Goal: Task Accomplishment & Management: Complete application form

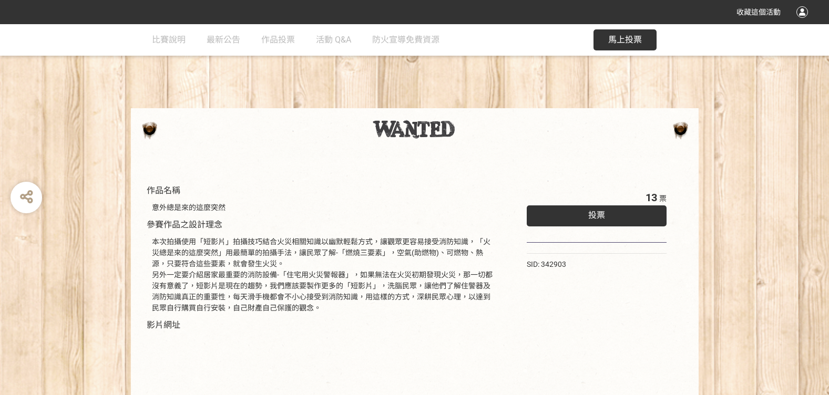
click at [592, 217] on span "投票" at bounding box center [596, 215] width 17 height 10
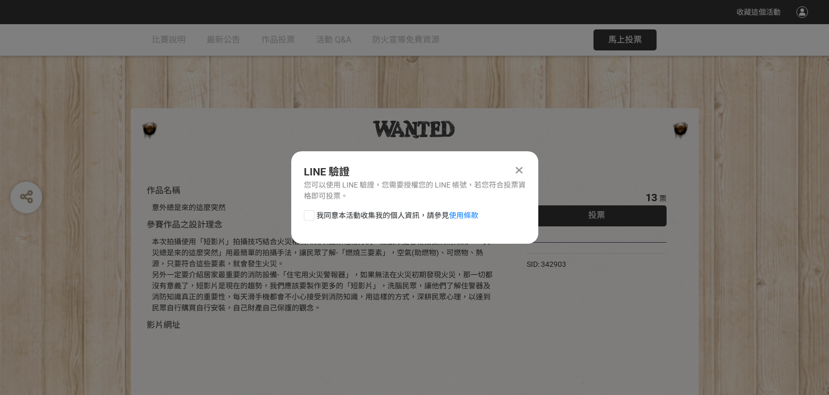
click at [305, 215] on div at bounding box center [309, 215] width 11 height 11
checkbox input "true"
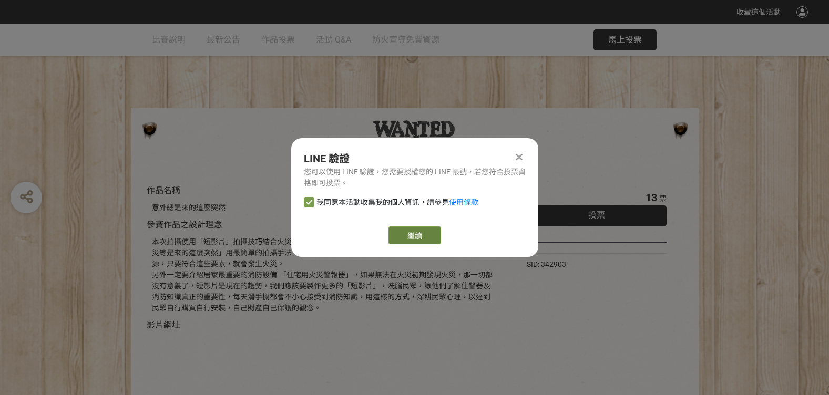
click at [412, 235] on link "繼續" at bounding box center [414, 235] width 53 height 18
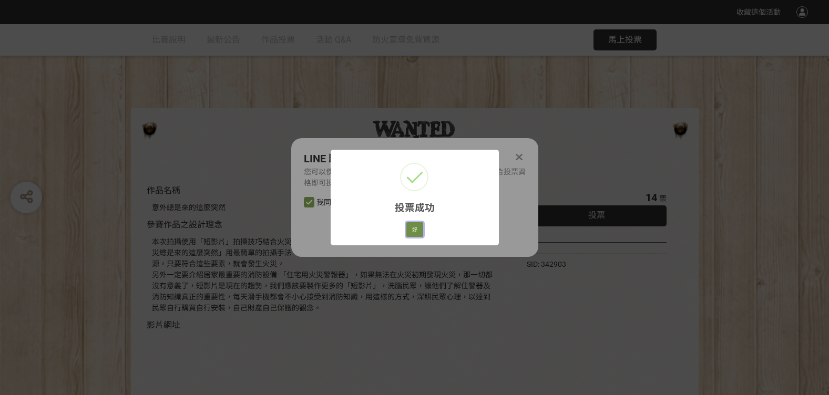
click at [413, 229] on button "好" at bounding box center [414, 229] width 17 height 15
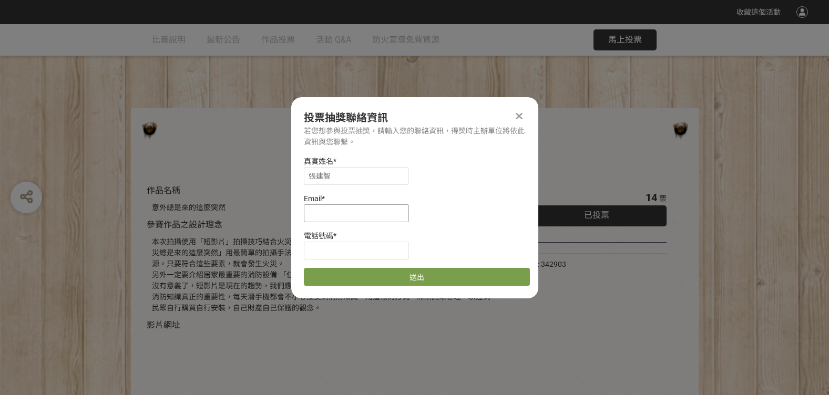
click at [343, 214] on input at bounding box center [356, 213] width 105 height 18
type input "[EMAIL_ADDRESS][DOMAIN_NAME]"
drag, startPoint x: 363, startPoint y: 253, endPoint x: 217, endPoint y: 234, distance: 146.8
click at [233, 238] on div "收藏這個活動 此網站由獎金獵人建置，若有網站建置需求 可洽 LINE: @irv0112w 分享 投票抽獎聯絡資訊 若您想參與投票抽獎，請輸入您的聯絡資訊，得…" at bounding box center [414, 292] width 829 height 585
type input "0911643687"
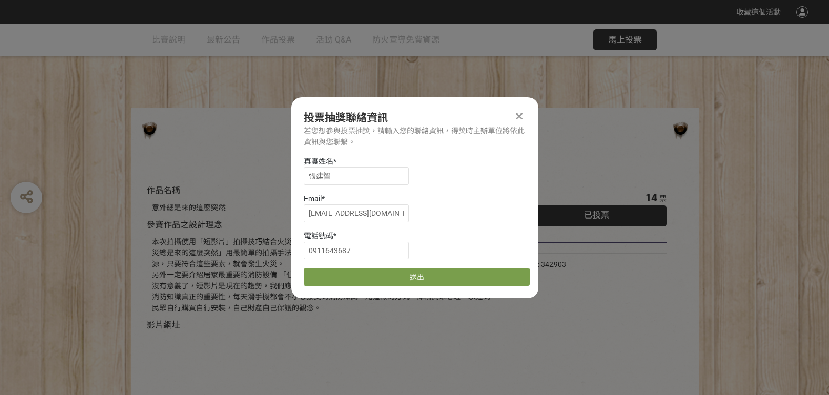
click at [460, 172] on div "真實姓名 * [PERSON_NAME]" at bounding box center [417, 170] width 226 height 29
click at [420, 274] on button "送出" at bounding box center [417, 277] width 226 height 18
